Goal: Transaction & Acquisition: Purchase product/service

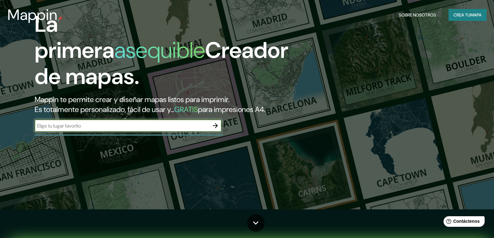
scroll to position [31, 0]
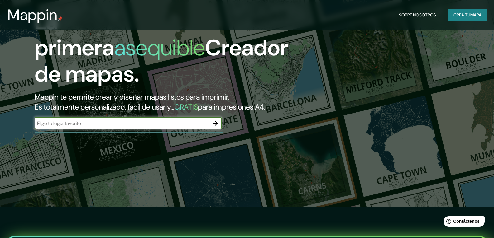
click at [119, 127] on input "text" at bounding box center [122, 123] width 175 height 7
type input "l"
type input "[GEOGRAPHIC_DATA], [GEOGRAPHIC_DATA]"
click at [214, 127] on icon "button" at bounding box center [215, 123] width 7 height 7
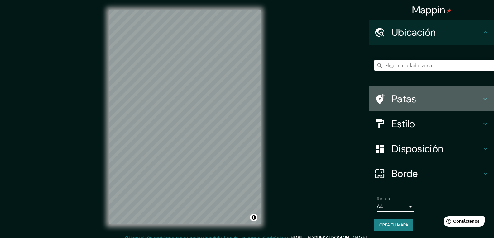
click at [398, 94] on font "Patas" at bounding box center [404, 99] width 25 height 13
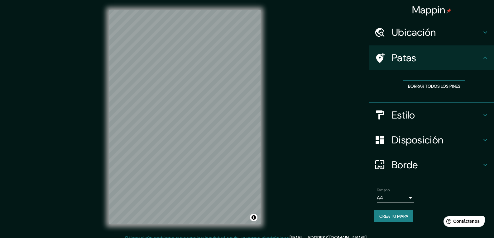
click at [457, 87] on font "Borrar todos los pines" at bounding box center [434, 87] width 52 height 6
click at [486, 59] on icon at bounding box center [485, 57] width 7 height 7
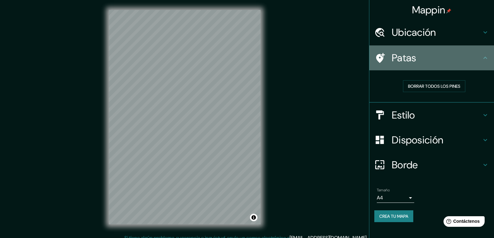
click at [396, 58] on font "Patas" at bounding box center [404, 57] width 25 height 13
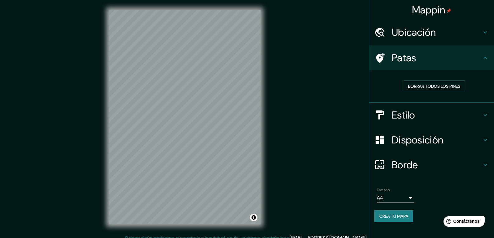
click at [454, 33] on h4 "Ubicación" at bounding box center [437, 32] width 90 height 12
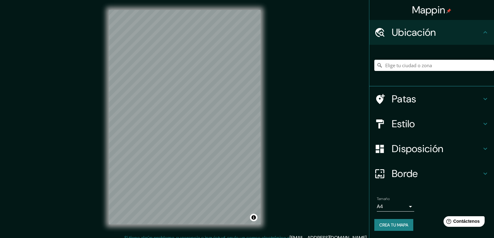
click at [420, 126] on h4 "Estilo" at bounding box center [437, 124] width 90 height 12
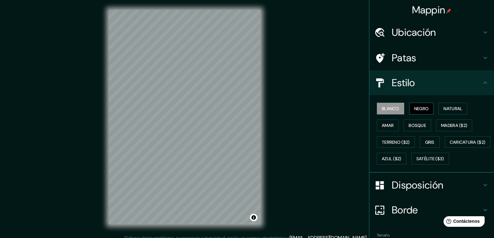
click at [422, 107] on font "Negro" at bounding box center [421, 109] width 15 height 6
click at [446, 109] on font "Natural" at bounding box center [453, 109] width 19 height 6
click at [386, 108] on font "Blanco" at bounding box center [390, 109] width 17 height 6
drag, startPoint x: 289, startPoint y: 142, endPoint x: 416, endPoint y: 109, distance: 131.5
click at [416, 109] on font "Negro" at bounding box center [421, 109] width 15 height 6
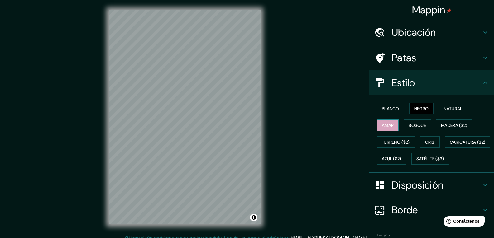
click at [392, 124] on button "Amar" at bounding box center [388, 126] width 22 height 12
click at [409, 129] on font "Bosque" at bounding box center [417, 126] width 17 height 8
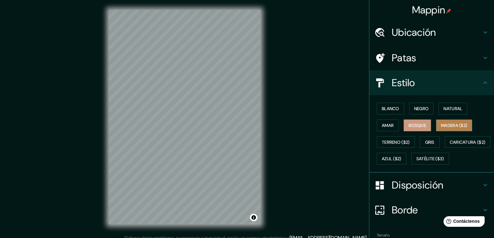
click at [452, 127] on font "Madera ($2)" at bounding box center [454, 126] width 26 height 6
click at [425, 145] on font "Gris" at bounding box center [429, 143] width 9 height 6
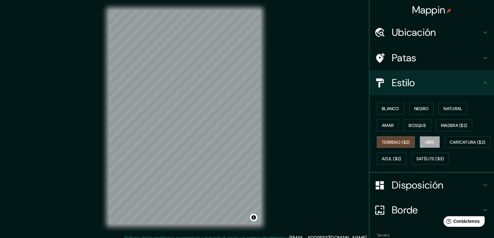
click at [395, 141] on font "Terreno ($2)" at bounding box center [396, 143] width 28 height 6
click at [450, 145] on font "Caricatura ($2)" at bounding box center [468, 143] width 36 height 6
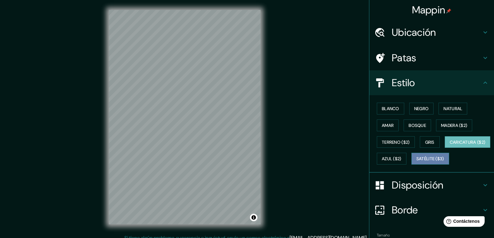
click at [416, 163] on font "Satélite ($3)" at bounding box center [430, 159] width 28 height 8
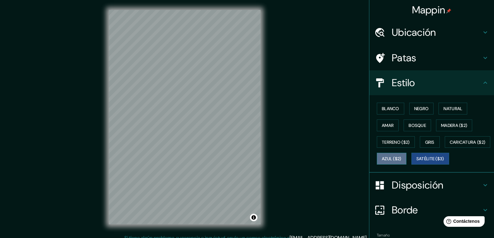
click at [401, 158] on font "Azul ($2)" at bounding box center [392, 159] width 20 height 6
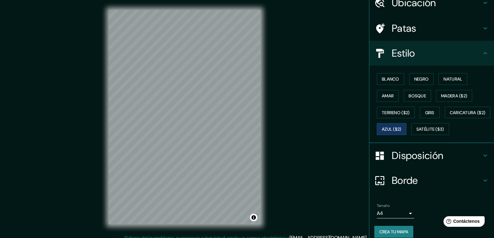
scroll to position [31, 0]
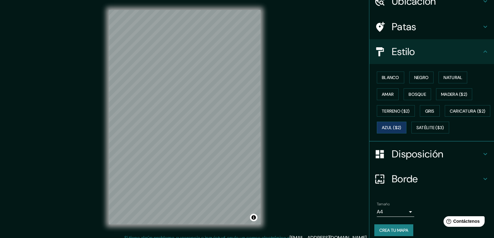
click at [459, 161] on h4 "Disposición" at bounding box center [437, 154] width 90 height 12
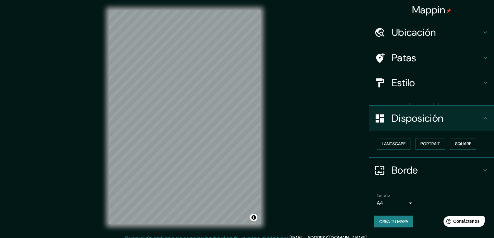
scroll to position [0, 0]
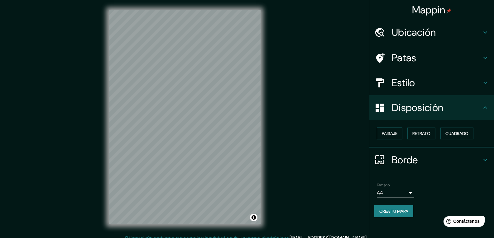
click at [390, 135] on font "Paisaje" at bounding box center [390, 134] width 16 height 6
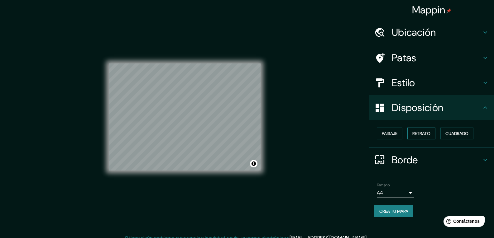
click at [411, 136] on button "Retrato" at bounding box center [421, 134] width 28 height 12
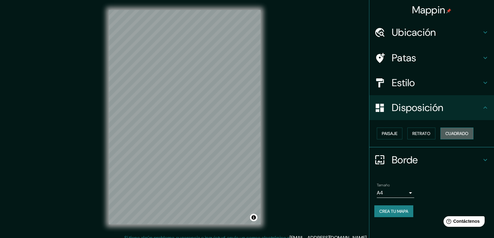
click at [464, 131] on font "Cuadrado" at bounding box center [456, 134] width 23 height 6
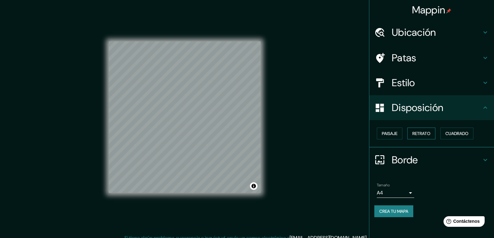
click at [420, 134] on font "Retrato" at bounding box center [421, 134] width 18 height 6
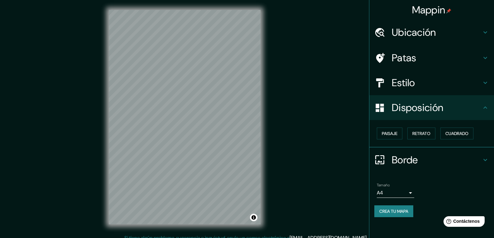
click at [465, 157] on h4 "Borde" at bounding box center [437, 160] width 90 height 12
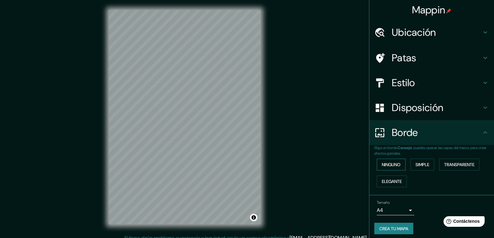
click at [393, 164] on font "Ninguno" at bounding box center [391, 165] width 19 height 6
click at [416, 168] on font "Simple" at bounding box center [423, 165] width 14 height 6
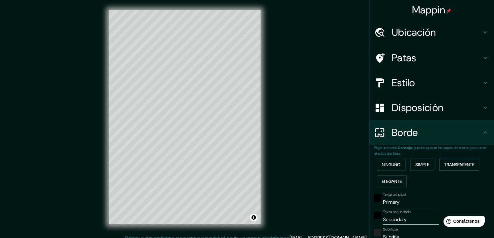
click at [454, 162] on font "Transparente" at bounding box center [459, 165] width 30 height 6
click at [385, 181] on font "Elegante" at bounding box center [392, 182] width 20 height 6
click at [389, 167] on font "Ninguno" at bounding box center [391, 165] width 19 height 6
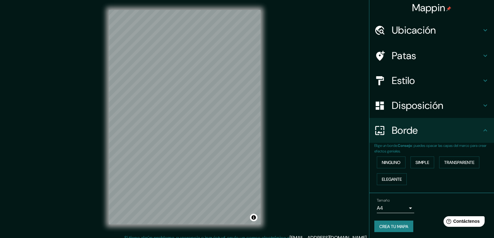
scroll to position [4, 0]
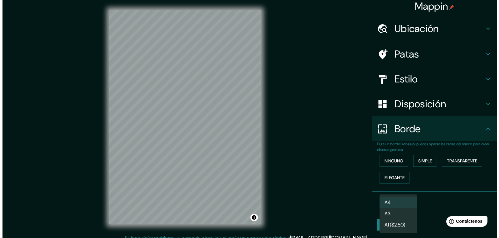
click at [405, 208] on body "Mappin Ubicación Patas Estilo Disposición [PERSON_NAME] un [PERSON_NAME]. Conse…" at bounding box center [247, 119] width 494 height 238
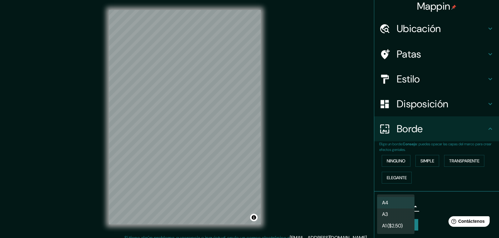
click at [395, 214] on li "A3" at bounding box center [395, 215] width 37 height 12
click at [398, 205] on body "Mappin Ubicación Patas Estilo Disposición [PERSON_NAME] un [PERSON_NAME]. Conse…" at bounding box center [249, 119] width 499 height 238
click at [394, 201] on li "A4" at bounding box center [395, 203] width 37 height 12
type input "single"
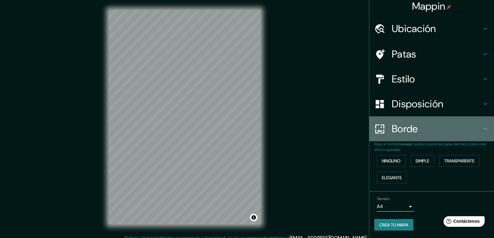
click at [480, 135] on div "Borde" at bounding box center [431, 129] width 125 height 25
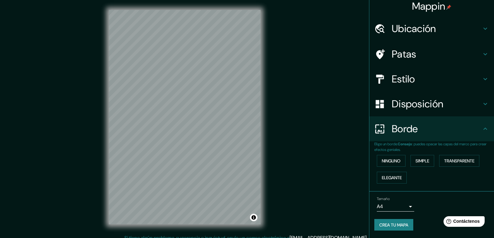
click at [482, 129] on icon at bounding box center [485, 128] width 7 height 7
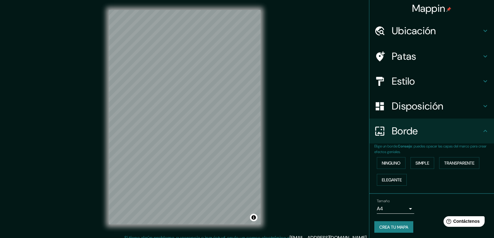
scroll to position [0, 0]
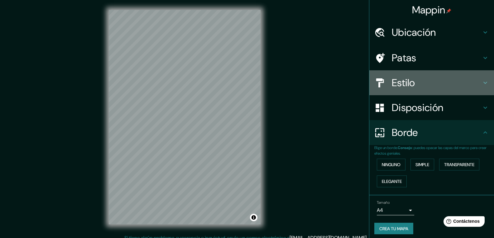
click at [422, 85] on h4 "Estilo" at bounding box center [437, 83] width 90 height 12
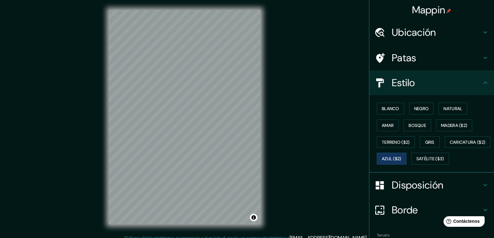
click at [414, 63] on h4 "Patas" at bounding box center [437, 58] width 90 height 12
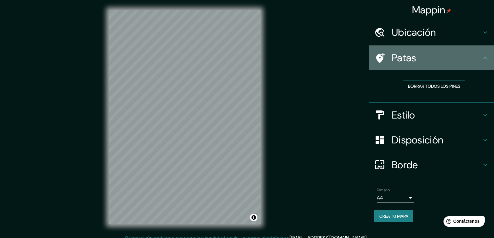
click at [434, 54] on h4 "Patas" at bounding box center [437, 58] width 90 height 12
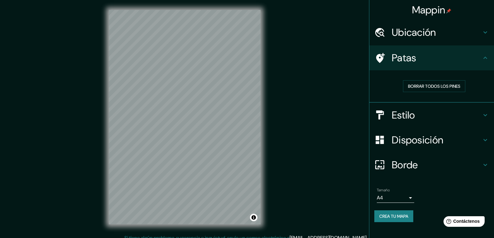
click at [419, 125] on div "Estilo" at bounding box center [431, 115] width 125 height 25
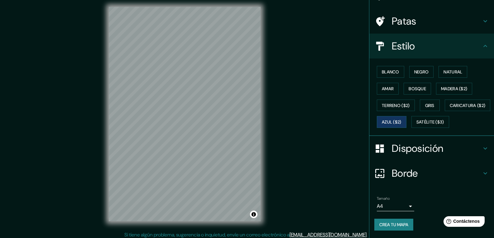
scroll to position [6, 0]
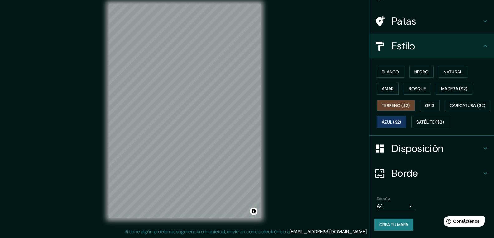
click at [396, 103] on font "Terreno ($2)" at bounding box center [396, 106] width 28 height 6
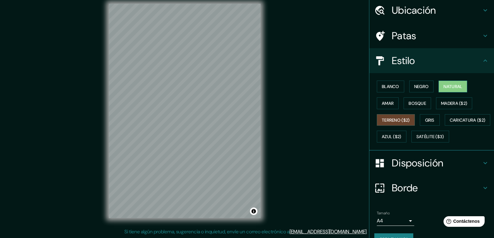
click at [444, 84] on font "Natural" at bounding box center [453, 87] width 19 height 6
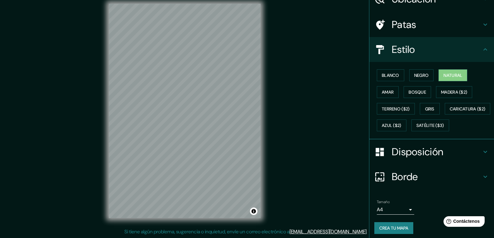
scroll to position [53, 0]
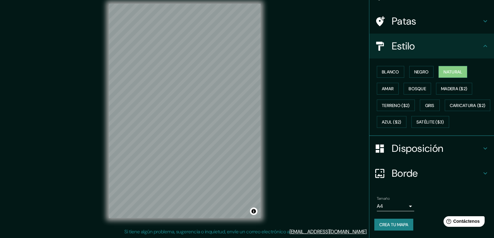
click at [397, 225] on font "Crea tu mapa" at bounding box center [393, 225] width 29 height 6
